Goal: Find contact information: Find contact information

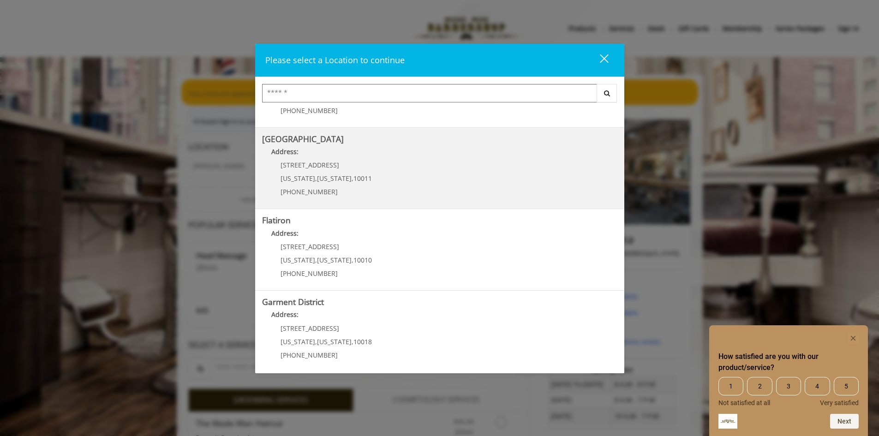
scroll to position [146, 0]
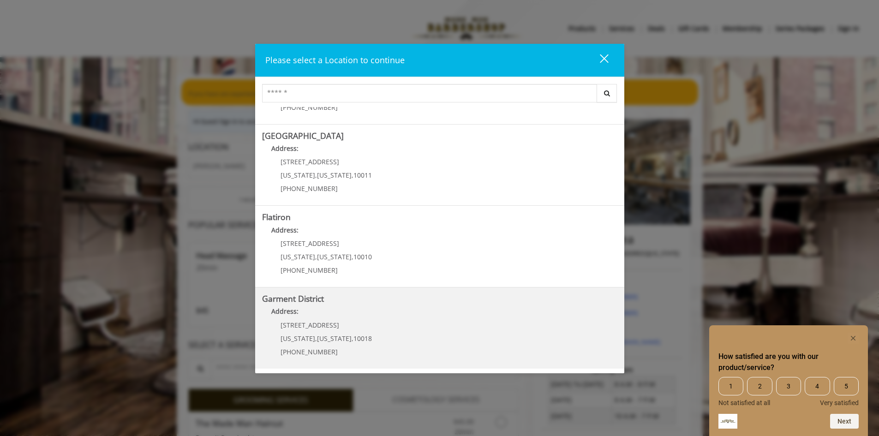
click at [385, 340] on District "Garment District Address: [STREET_ADDRESS][US_STATE][US_STATE] (212) 997-4247" at bounding box center [439, 327] width 355 height 67
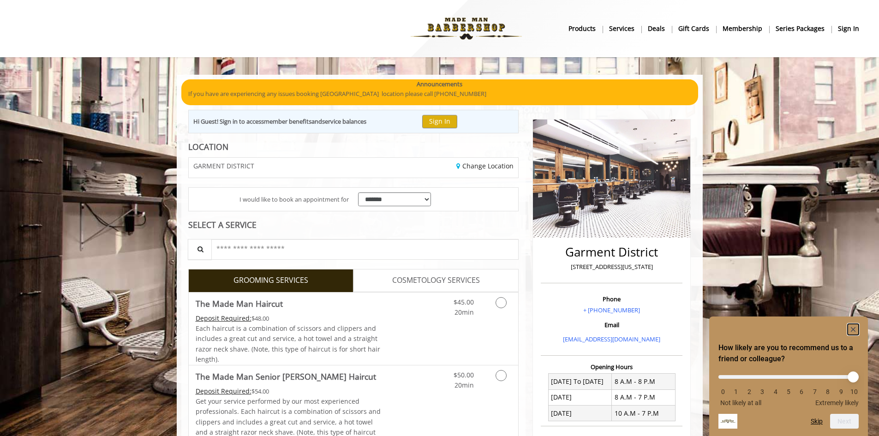
click at [856, 324] on rect "Hide survey" at bounding box center [852, 329] width 11 height 11
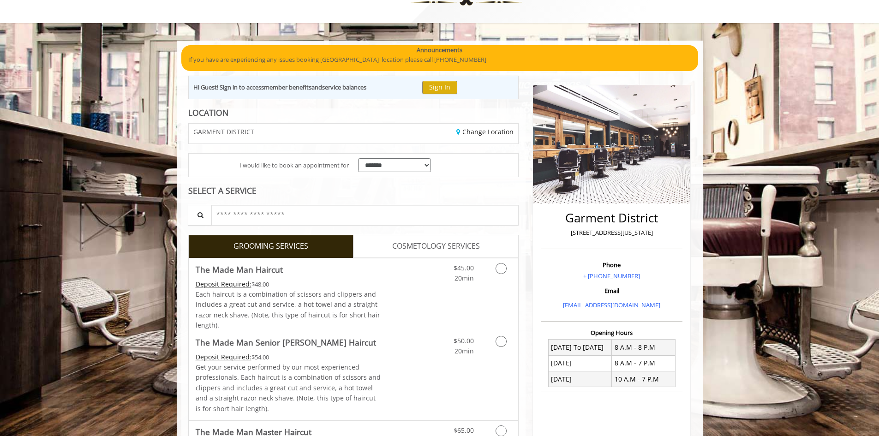
scroll to position [26, 0]
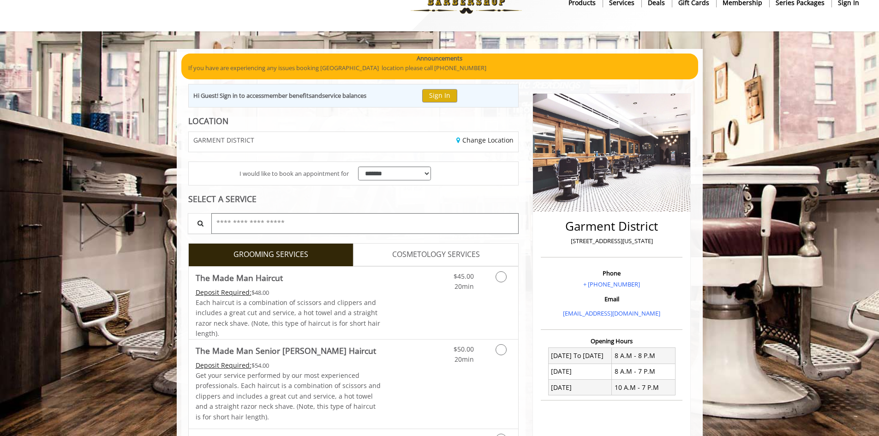
click at [257, 220] on input "text" at bounding box center [365, 223] width 308 height 21
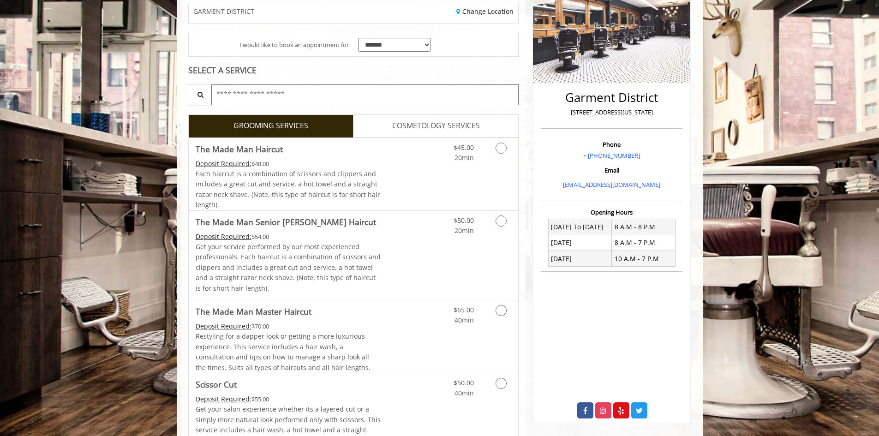
scroll to position [138, 0]
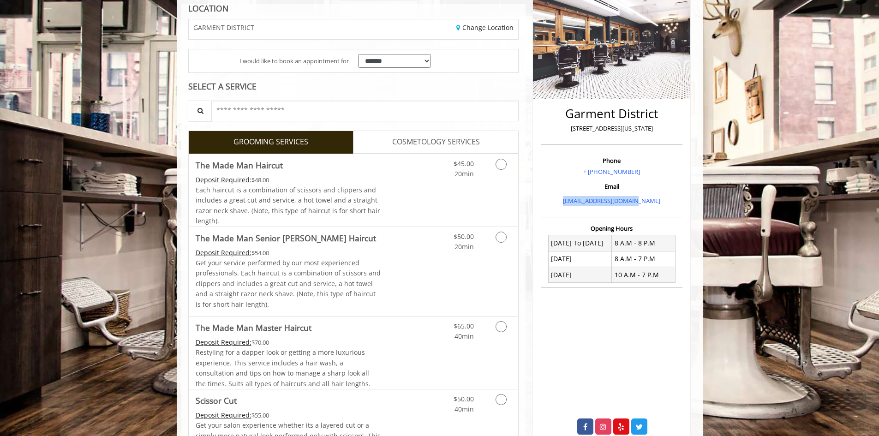
drag, startPoint x: 645, startPoint y: 203, endPoint x: 571, endPoint y: 205, distance: 74.3
click at [571, 205] on p "[EMAIL_ADDRESS][DOMAIN_NAME]" at bounding box center [611, 201] width 137 height 10
copy link "[EMAIL_ADDRESS][DOMAIN_NAME]"
